Goal: Task Accomplishment & Management: Use online tool/utility

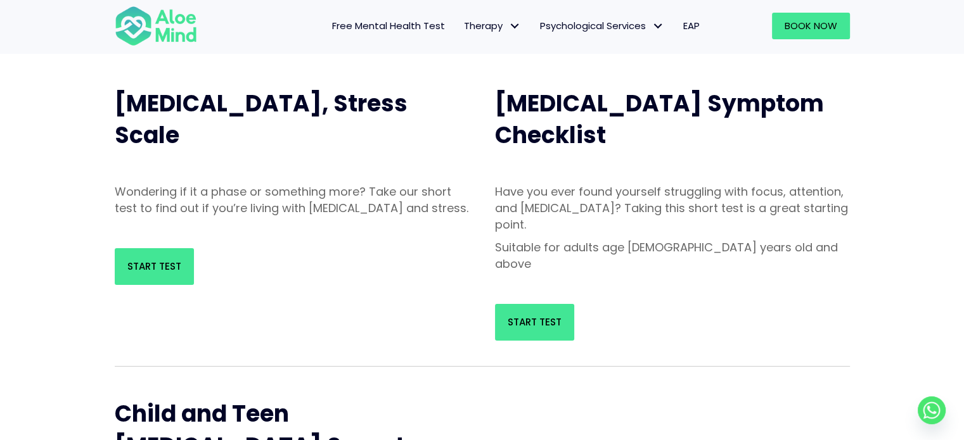
scroll to position [127, 0]
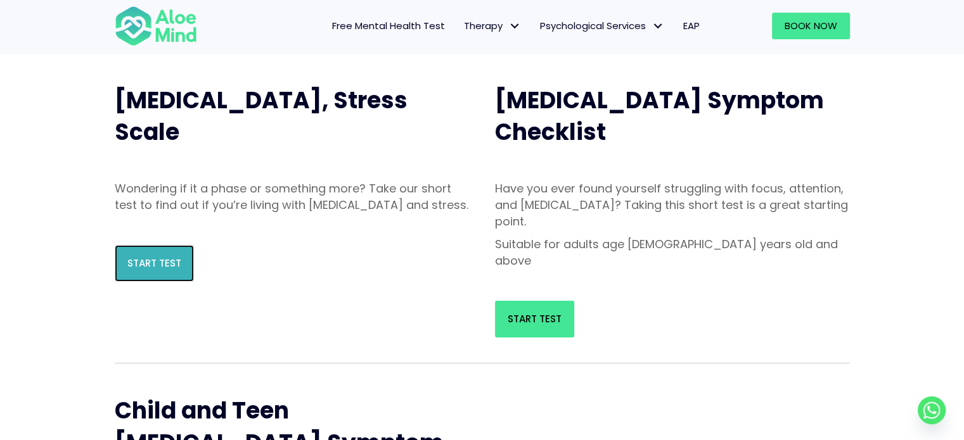
click at [137, 282] on link "Start Test" at bounding box center [154, 263] width 79 height 37
